Goal: Find specific page/section: Find specific page/section

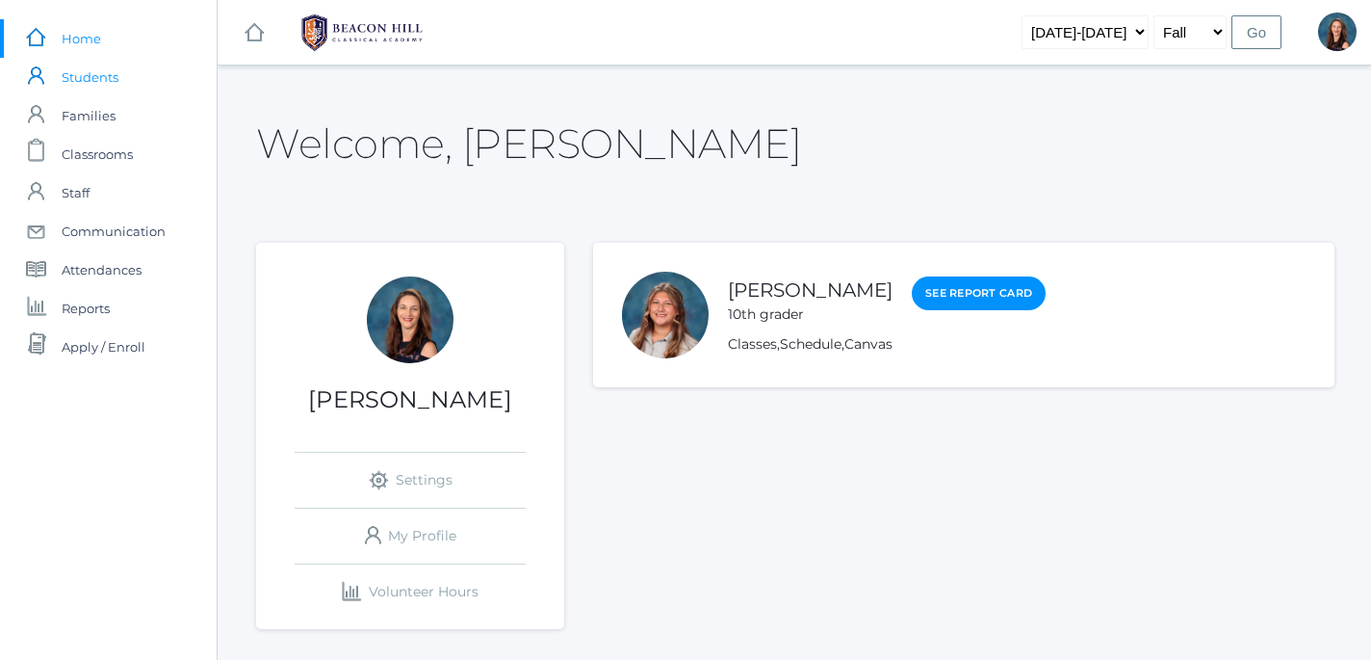
click at [103, 87] on span "Students" at bounding box center [90, 77] width 57 height 39
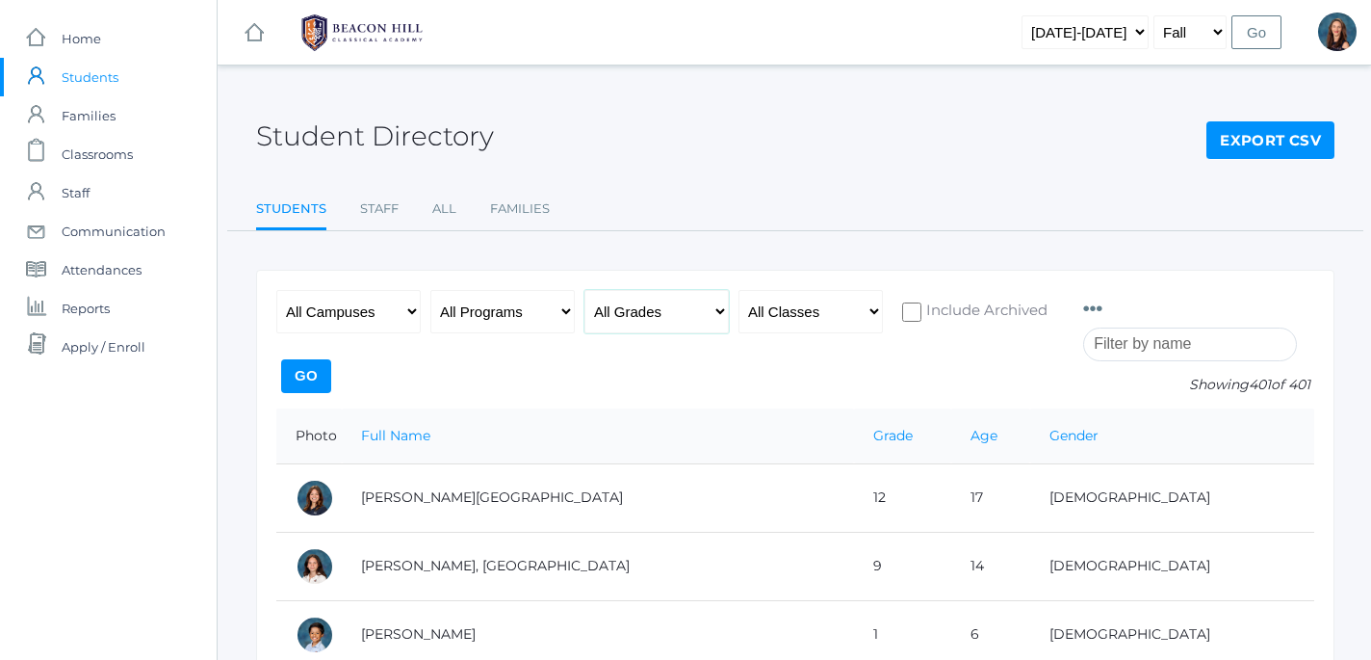
click at [585, 290] on select "All Grades Grammar - Kindergarten - 1st Grade - 2nd Grade - 3rd Grade - 4th Gra…" at bounding box center [657, 311] width 144 height 43
select select "8"
click option "- 8th Grade" at bounding box center [0, 0] width 0 height 0
click at [331, 368] on input "Go" at bounding box center [306, 376] width 50 height 34
